Goal: Task Accomplishment & Management: Use online tool/utility

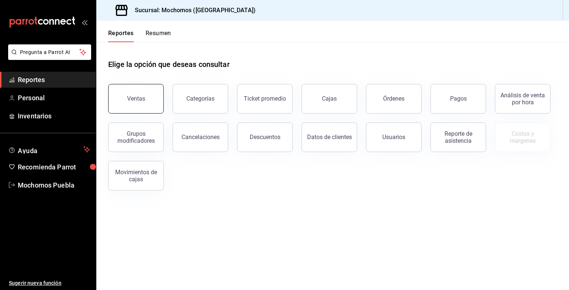
click at [143, 87] on button "Ventas" at bounding box center [136, 99] width 56 height 30
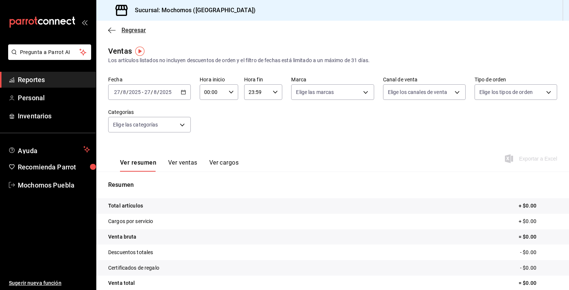
click at [129, 30] on span "Regresar" at bounding box center [133, 30] width 24 height 7
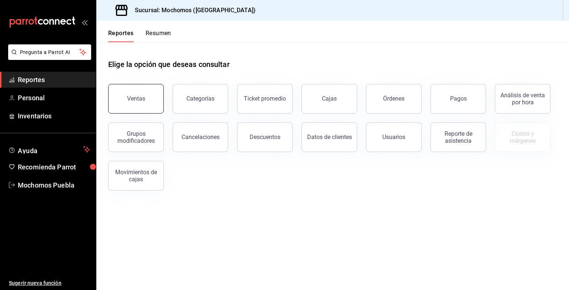
click at [132, 98] on div "Ventas" at bounding box center [136, 98] width 18 height 7
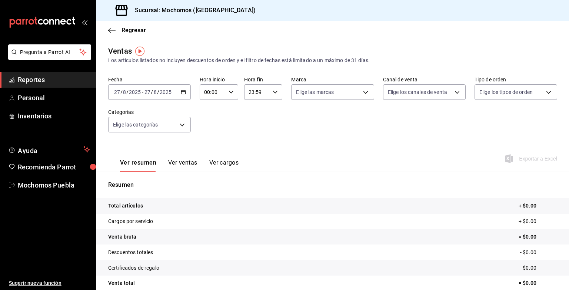
click at [182, 94] on \(Stroke\) "button" at bounding box center [183, 92] width 4 height 4
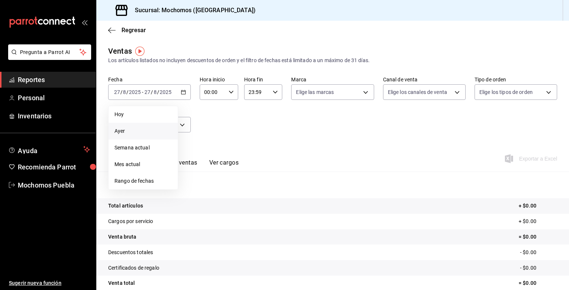
click at [136, 128] on span "Ayer" at bounding box center [142, 131] width 57 height 8
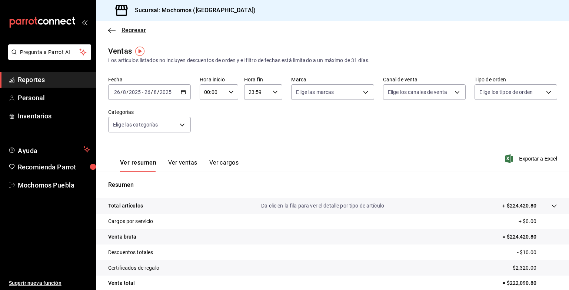
click at [131, 30] on span "Regresar" at bounding box center [133, 30] width 24 height 7
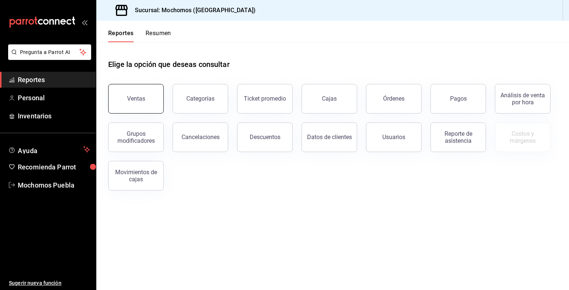
click at [122, 109] on button "Ventas" at bounding box center [136, 99] width 56 height 30
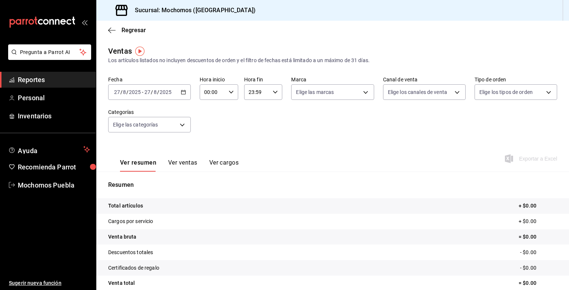
click at [185, 96] on div "[DATE] [DATE] - [DATE] [DATE]" at bounding box center [149, 92] width 83 height 16
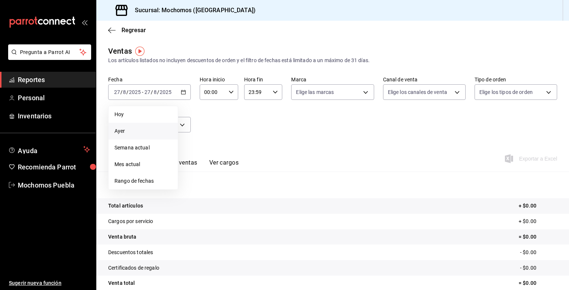
click at [129, 132] on span "Ayer" at bounding box center [142, 131] width 57 height 8
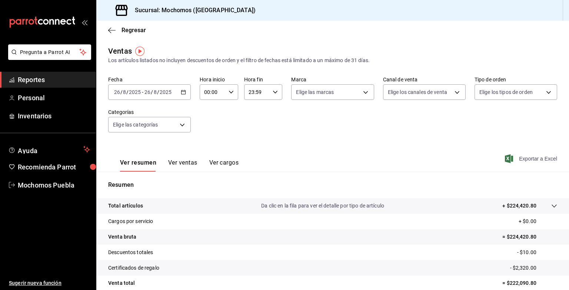
click at [535, 161] on span "Exportar a Excel" at bounding box center [531, 158] width 51 height 9
